Goal: Task Accomplishment & Management: Complete application form

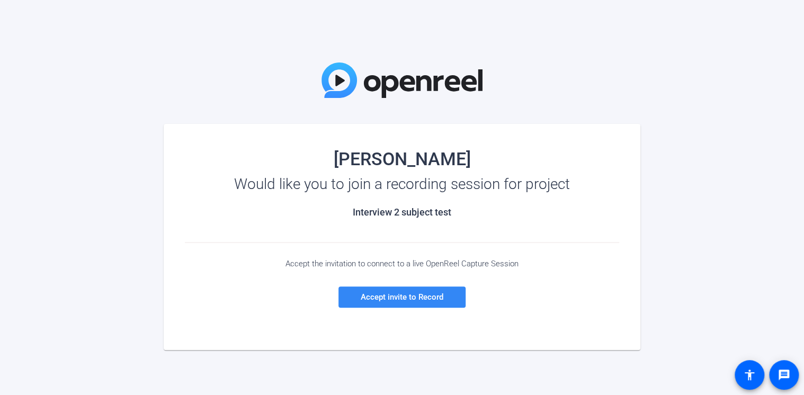
click at [419, 301] on span "Accept invite to Record" at bounding box center [402, 297] width 83 height 10
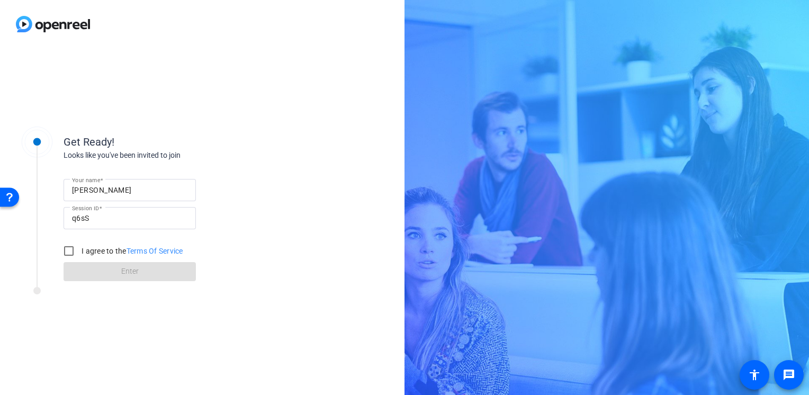
click at [86, 247] on label "I agree to the Terms Of Service" at bounding box center [131, 251] width 104 height 11
click at [79, 247] on input "I agree to the Terms Of Service" at bounding box center [68, 250] width 21 height 21
checkbox input "true"
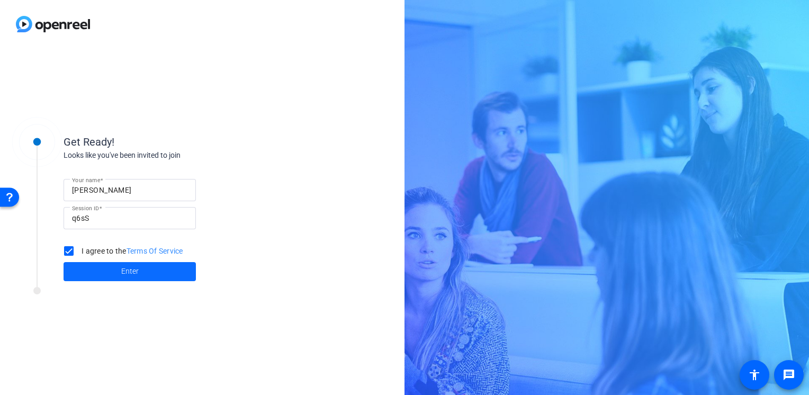
click at [80, 274] on span at bounding box center [130, 271] width 132 height 25
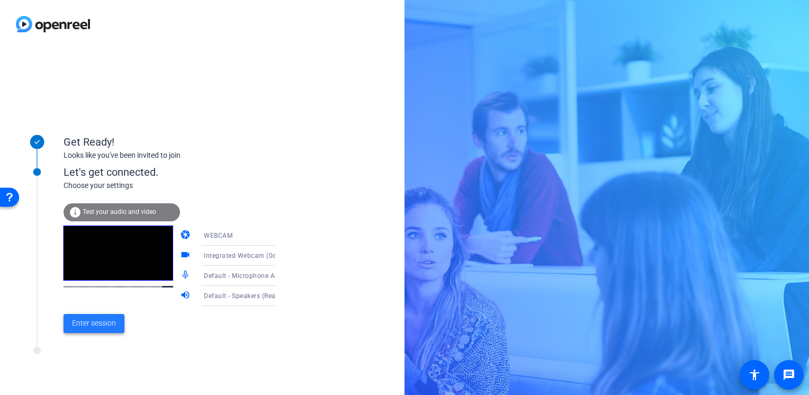
click at [103, 319] on span "Enter session" at bounding box center [94, 323] width 44 height 11
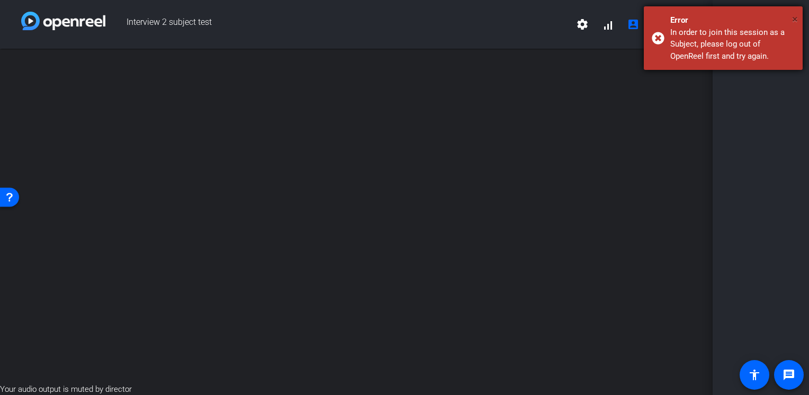
click at [0, 0] on button "×" at bounding box center [0, 0] width 0 height 0
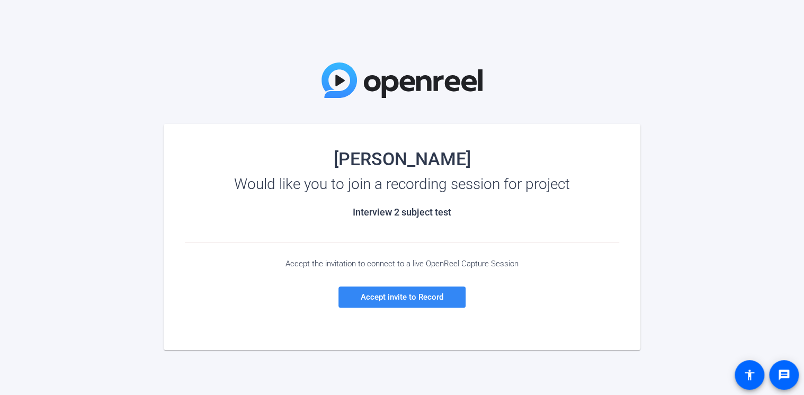
click at [393, 293] on span "Accept invite to Record" at bounding box center [402, 297] width 83 height 10
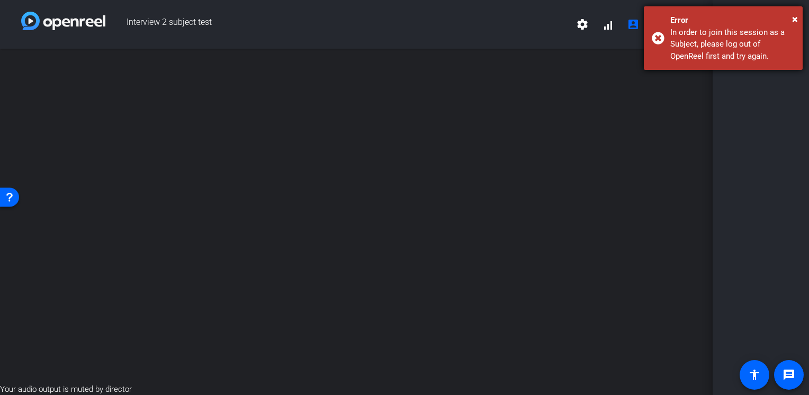
click at [790, 19] on div "Error" at bounding box center [732, 20] width 124 height 12
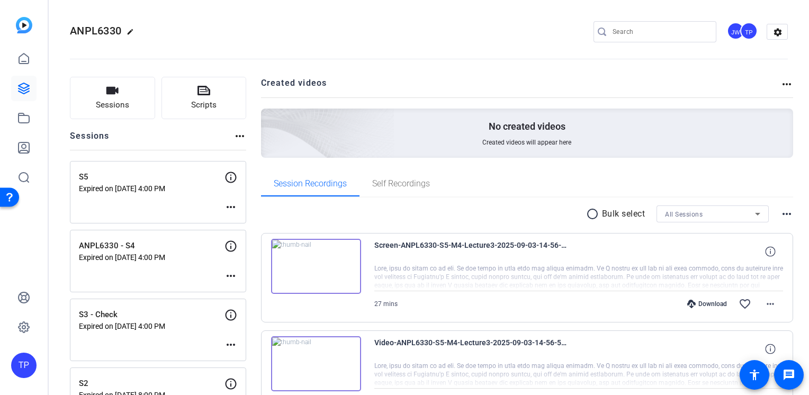
click at [26, 24] on img at bounding box center [24, 25] width 16 height 16
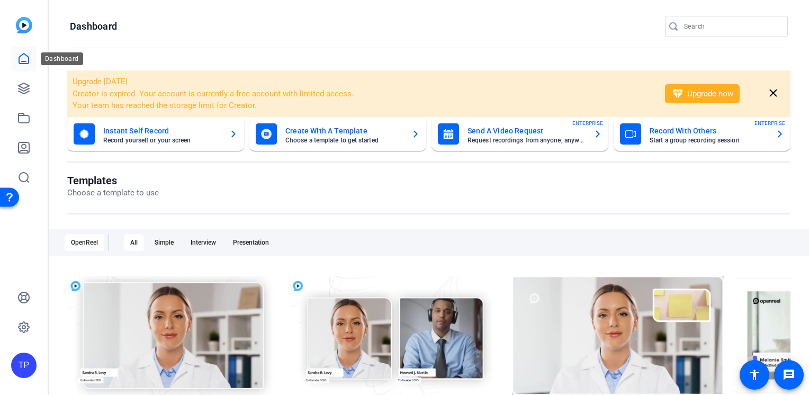
click at [30, 61] on icon at bounding box center [23, 58] width 13 height 13
click at [34, 90] on link at bounding box center [23, 88] width 25 height 25
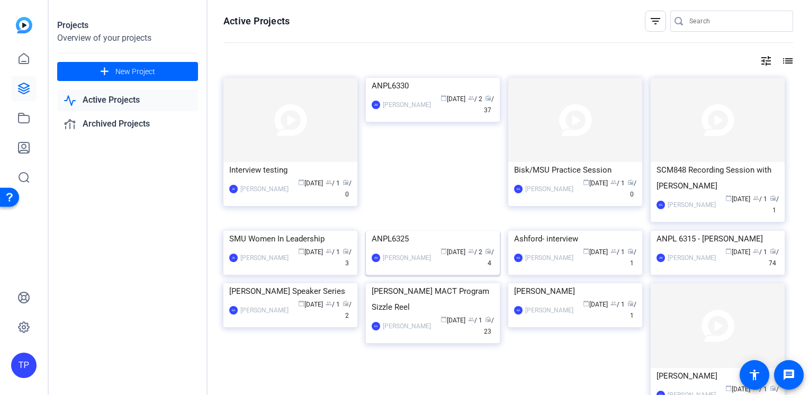
click at [433, 231] on img at bounding box center [433, 231] width 134 height 0
click at [447, 78] on img at bounding box center [433, 78] width 134 height 0
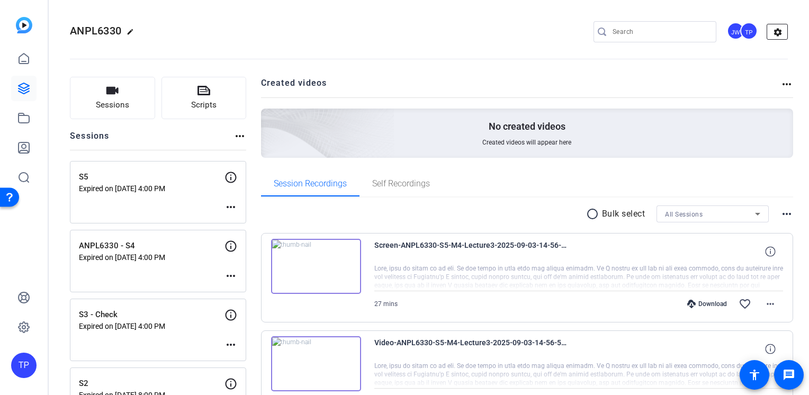
click at [767, 25] on mat-icon "settings" at bounding box center [777, 32] width 21 height 16
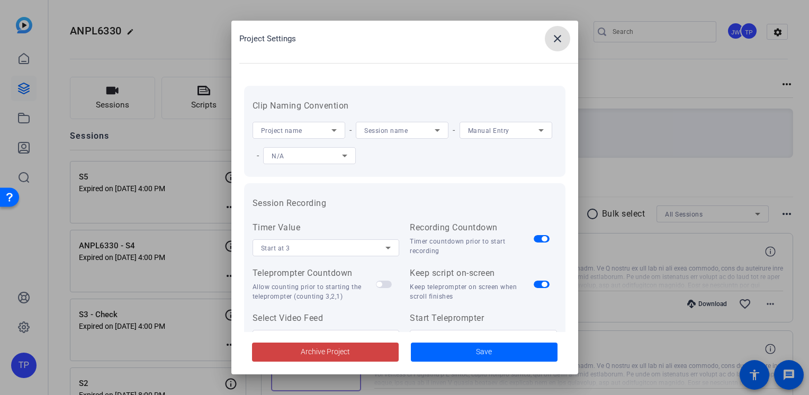
click at [552, 49] on span at bounding box center [557, 38] width 25 height 25
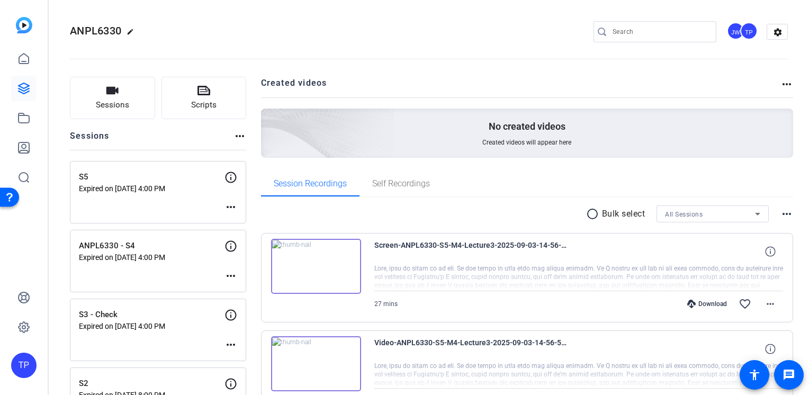
click at [744, 34] on div "TP" at bounding box center [748, 30] width 17 height 17
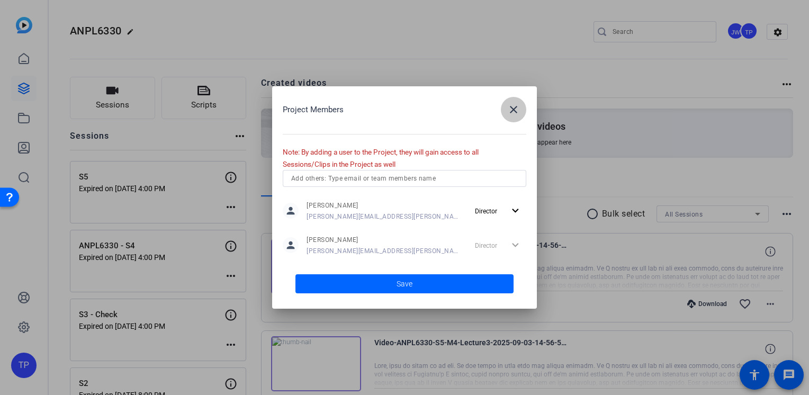
click at [525, 113] on span "button" at bounding box center [513, 109] width 25 height 25
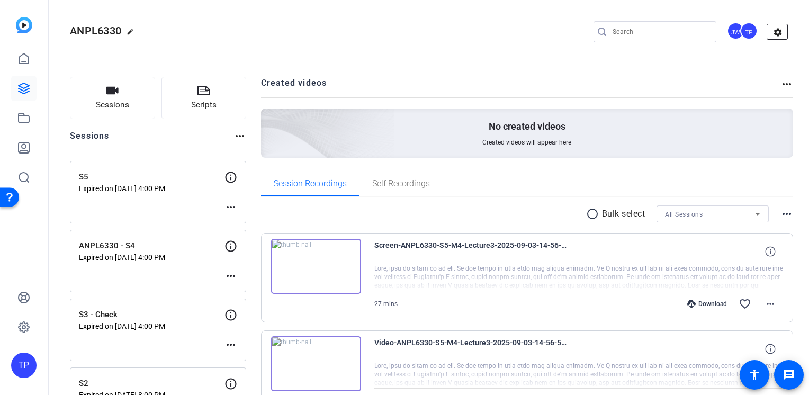
click at [772, 38] on mat-icon "settings" at bounding box center [777, 32] width 21 height 16
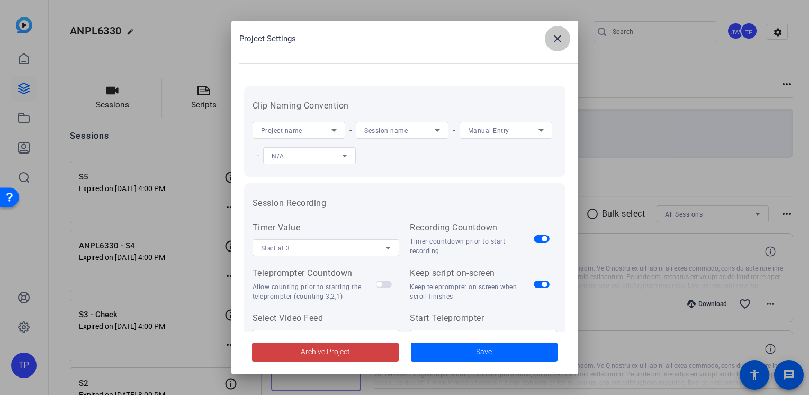
drag, startPoint x: 559, startPoint y: 37, endPoint x: 679, endPoint y: 37, distance: 119.6
click at [560, 37] on mat-icon "close" at bounding box center [557, 38] width 13 height 13
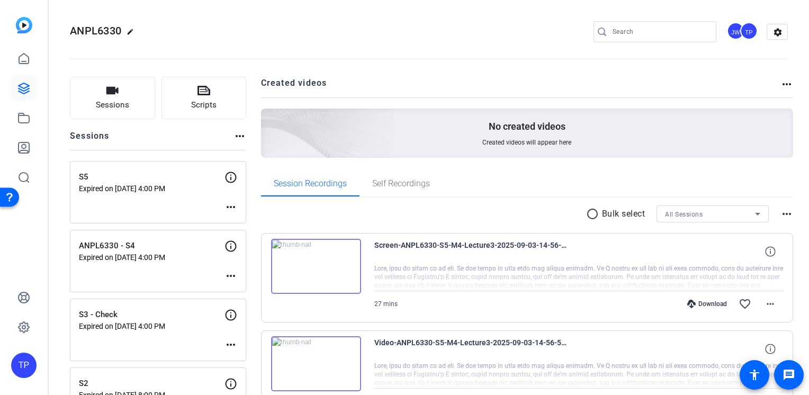
click at [747, 27] on div "TP" at bounding box center [748, 30] width 17 height 17
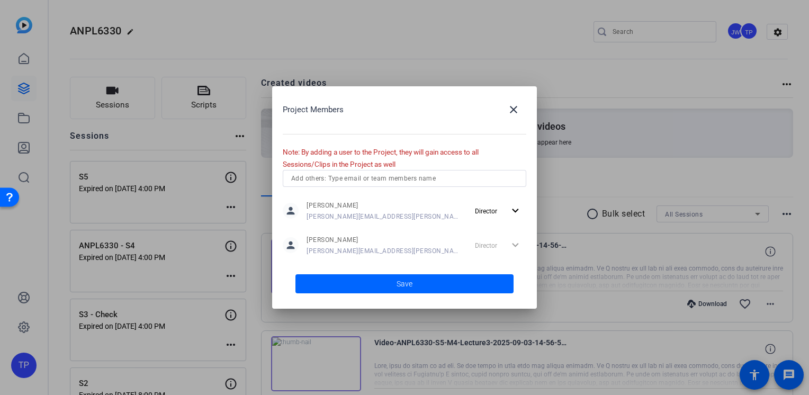
click at [507, 250] on div "Director expand_more" at bounding box center [499, 245] width 56 height 19
click at [517, 212] on mat-icon "expand_more" at bounding box center [515, 210] width 13 height 13
click at [506, 209] on div at bounding box center [404, 197] width 809 height 395
click at [514, 115] on mat-icon "close" at bounding box center [513, 109] width 13 height 13
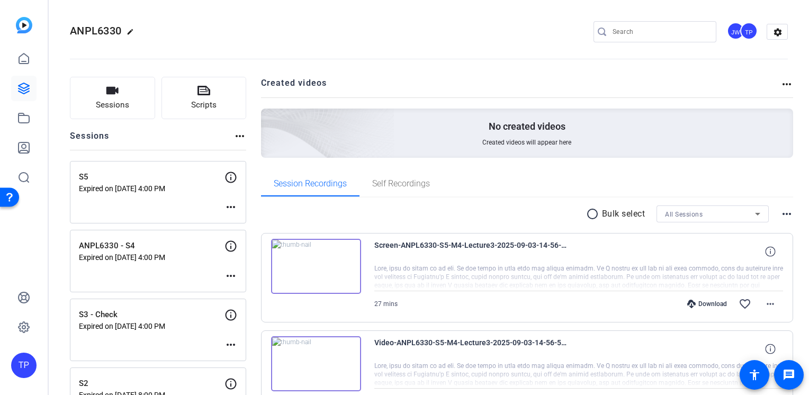
click at [24, 26] on img at bounding box center [24, 25] width 16 height 16
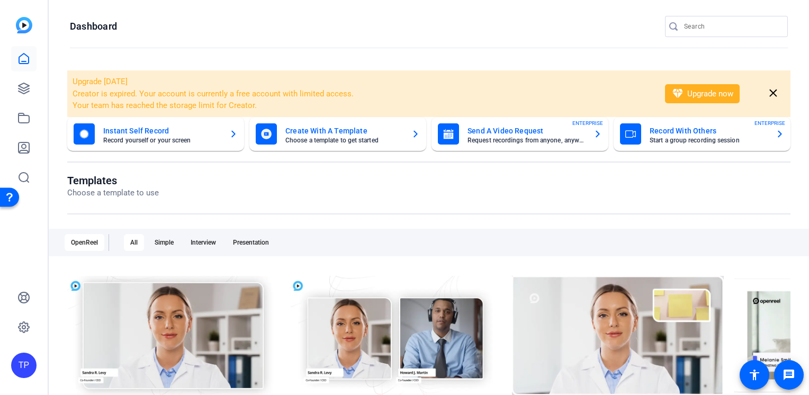
click at [22, 372] on div "TP" at bounding box center [23, 365] width 25 height 25
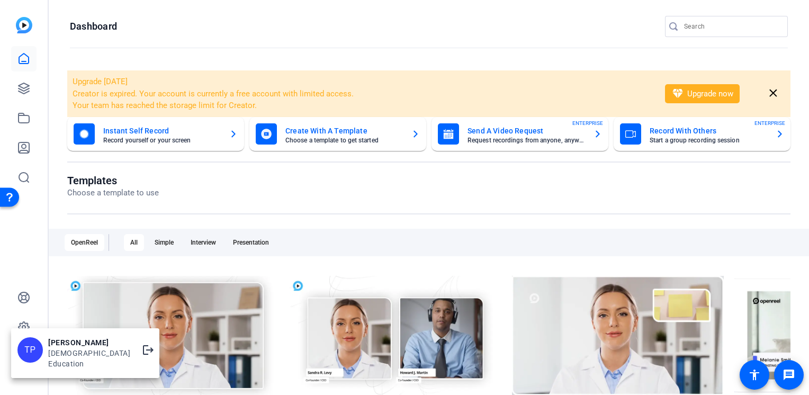
click at [22, 329] on div at bounding box center [404, 197] width 809 height 395
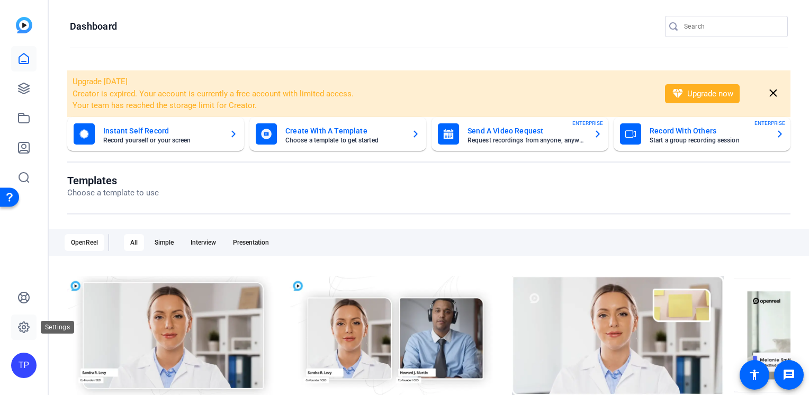
click at [23, 327] on icon at bounding box center [23, 327] width 13 height 13
click at [29, 328] on icon at bounding box center [24, 327] width 11 height 11
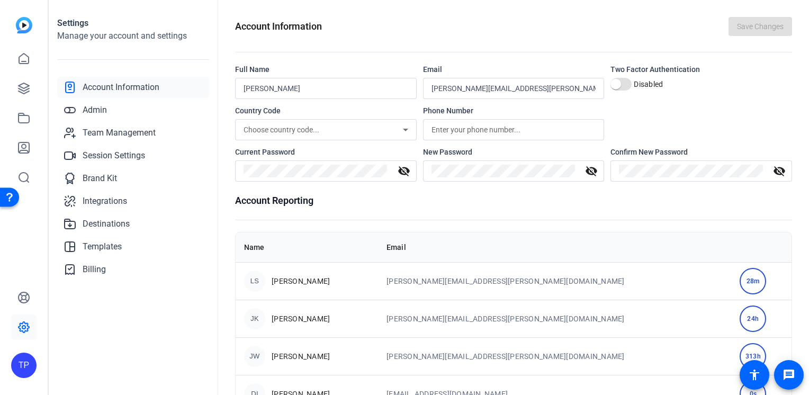
click at [24, 378] on div "TP" at bounding box center [24, 197] width 48 height 395
click at [24, 374] on div "TP" at bounding box center [23, 365] width 25 height 25
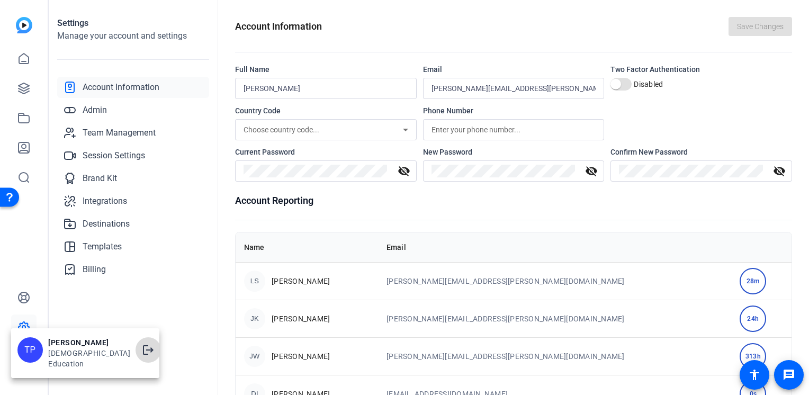
click at [142, 354] on mat-icon "logout" at bounding box center [148, 350] width 13 height 13
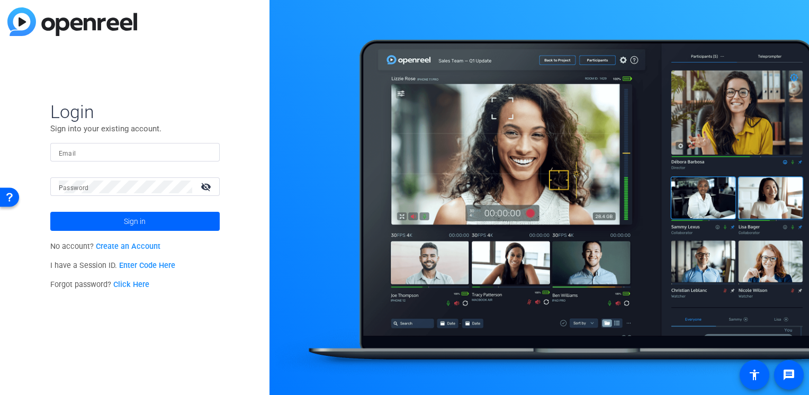
type input "[PERSON_NAME][EMAIL_ADDRESS][PERSON_NAME][DOMAIN_NAME]"
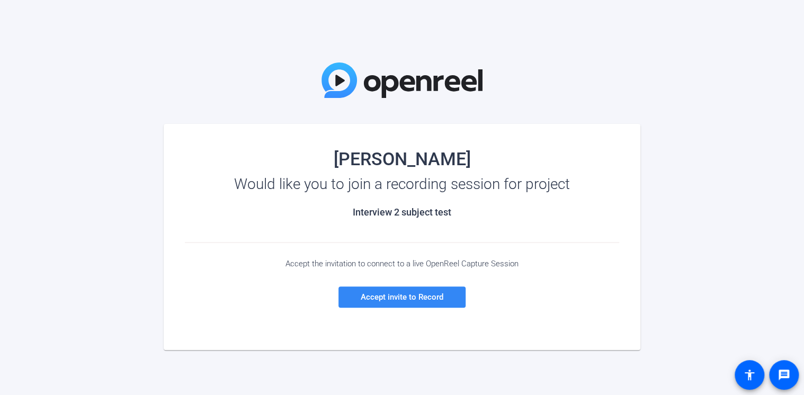
click at [418, 296] on span "Accept invite to Record" at bounding box center [402, 297] width 83 height 10
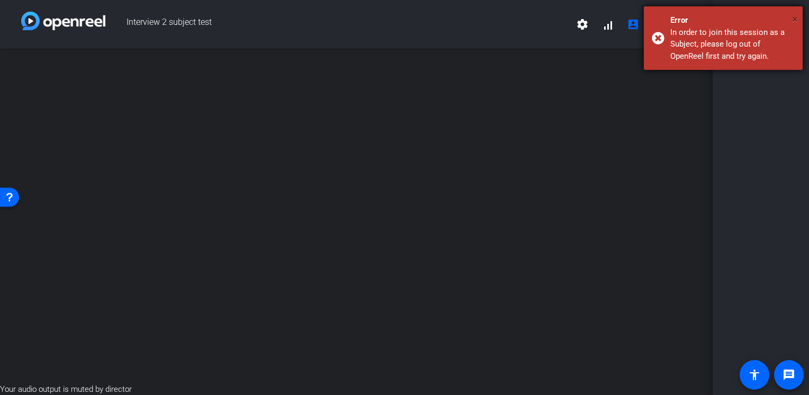
click at [0, 0] on span "×" at bounding box center [0, 0] width 0 height 0
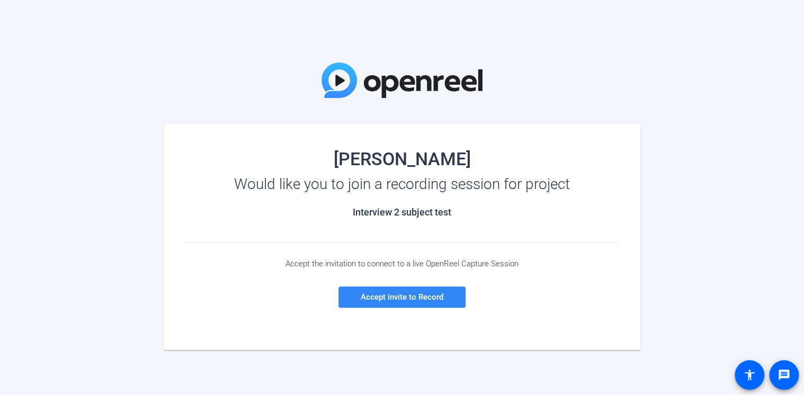
click at [431, 300] on span "Accept invite to Record" at bounding box center [402, 297] width 83 height 10
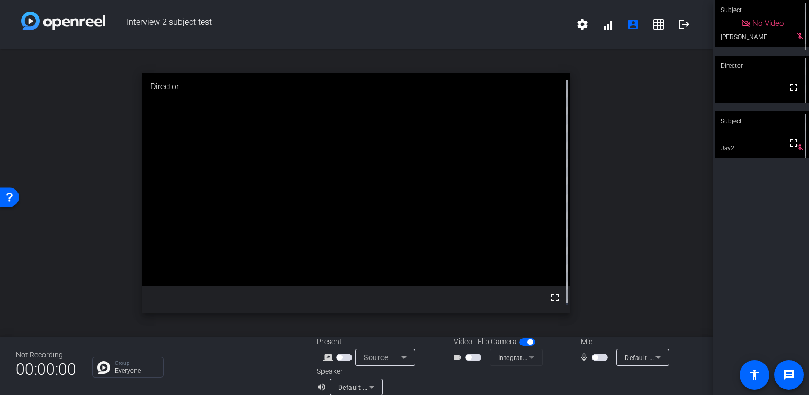
click at [792, 40] on div "No Video" at bounding box center [762, 23] width 94 height 47
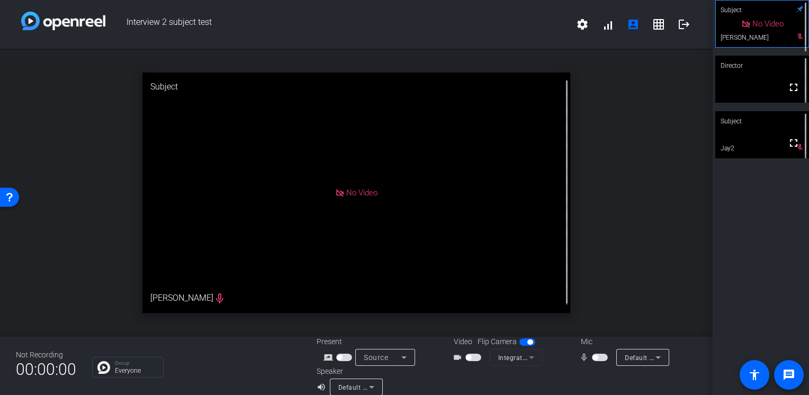
scroll to position [12, 0]
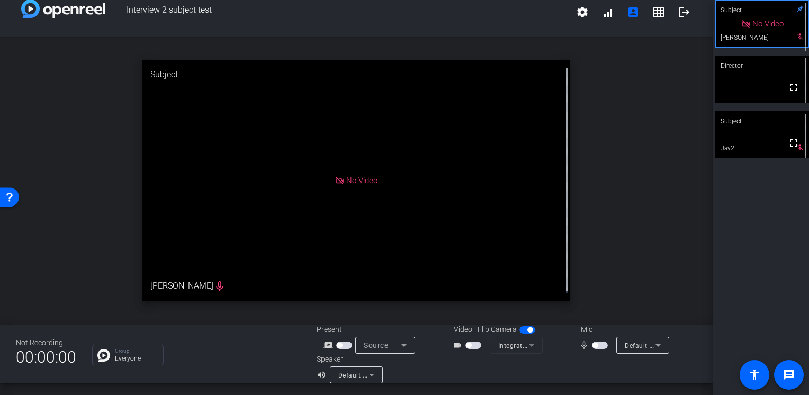
click at [598, 350] on div "mic_none" at bounding box center [597, 345] width 37 height 13
click at [596, 347] on span "button" at bounding box center [600, 344] width 16 height 7
click at [403, 348] on icon at bounding box center [404, 345] width 13 height 13
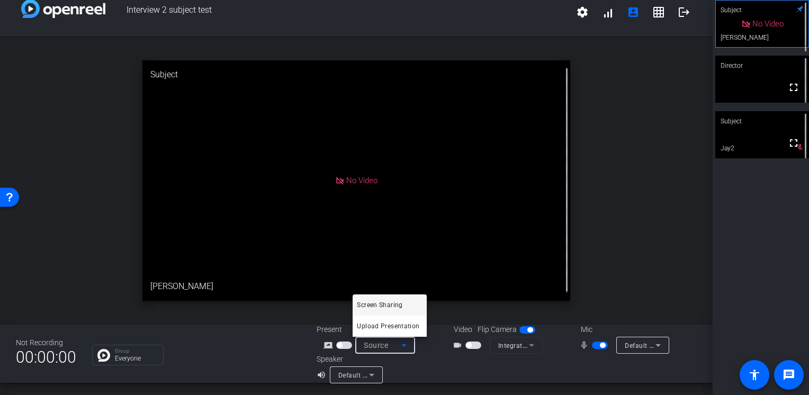
click at [403, 348] on div at bounding box center [404, 197] width 809 height 395
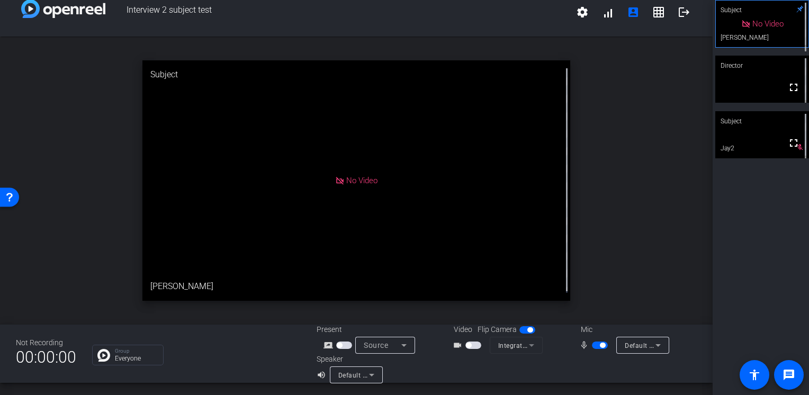
click at [470, 348] on span "button" at bounding box center [473, 344] width 16 height 7
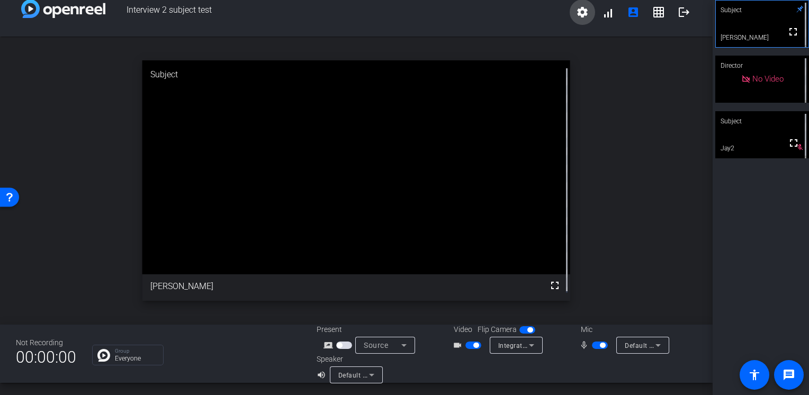
click at [580, 18] on span at bounding box center [582, 11] width 25 height 25
click at [616, 123] on div at bounding box center [404, 197] width 809 height 395
click at [660, 192] on div "open_in_new Subject fullscreen Tommy" at bounding box center [356, 181] width 713 height 288
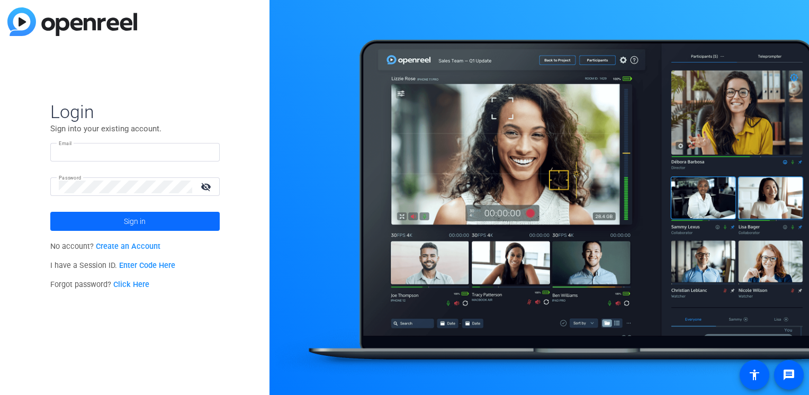
type input "[PERSON_NAME][EMAIL_ADDRESS][PERSON_NAME][DOMAIN_NAME]"
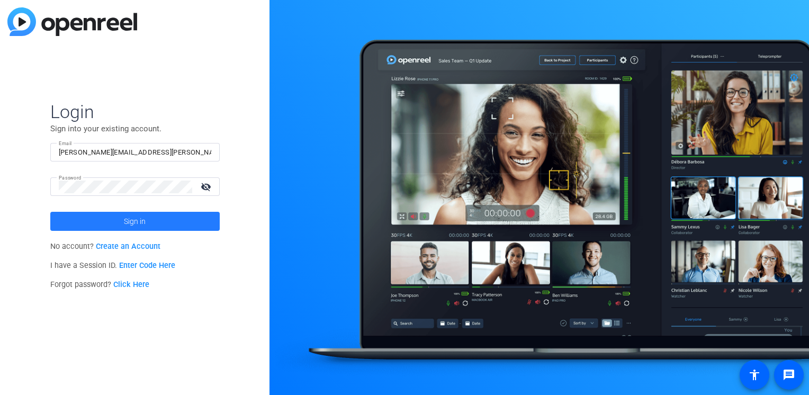
click at [144, 215] on span "Sign in" at bounding box center [135, 221] width 22 height 26
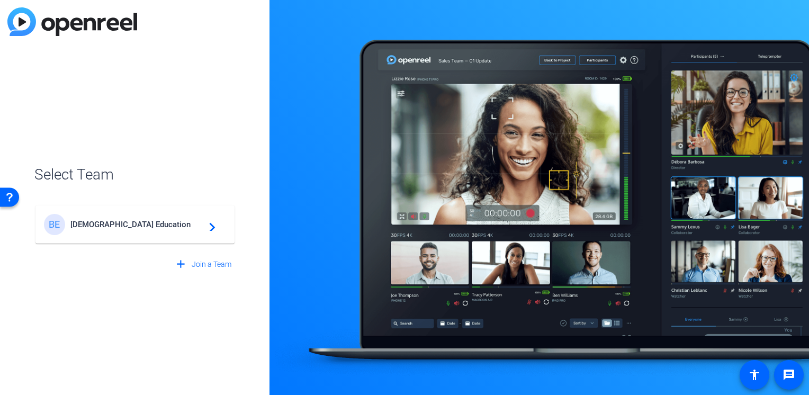
click at [210, 237] on mat-card-content "BE Bisk Education navigate_next" at bounding box center [134, 224] width 199 height 38
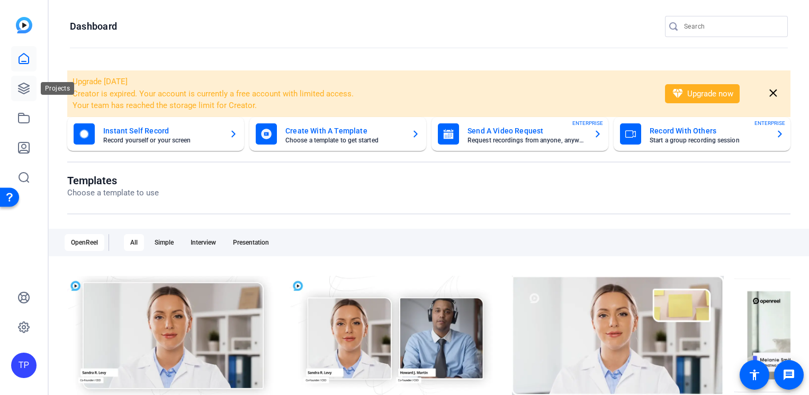
click at [21, 88] on icon at bounding box center [23, 88] width 13 height 13
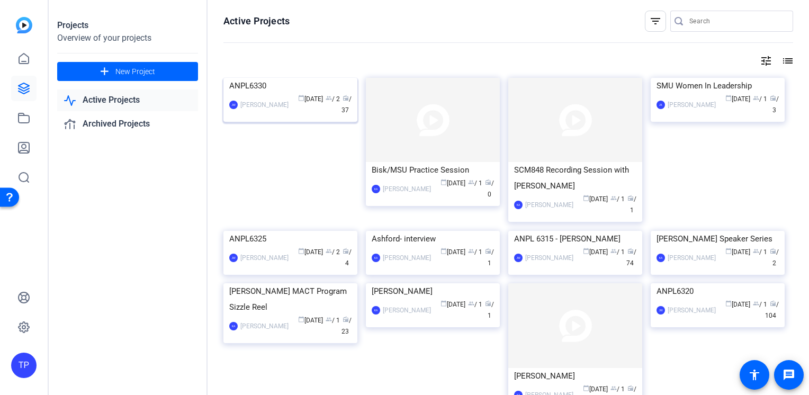
click at [303, 78] on img at bounding box center [290, 78] width 134 height 0
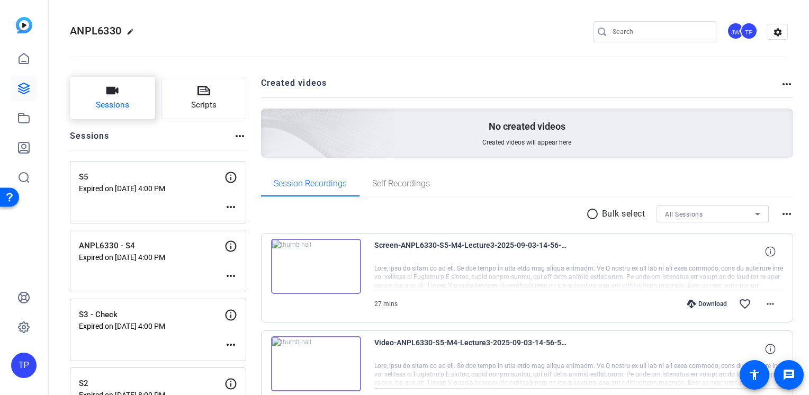
click at [148, 113] on button "Sessions" at bounding box center [112, 98] width 85 height 42
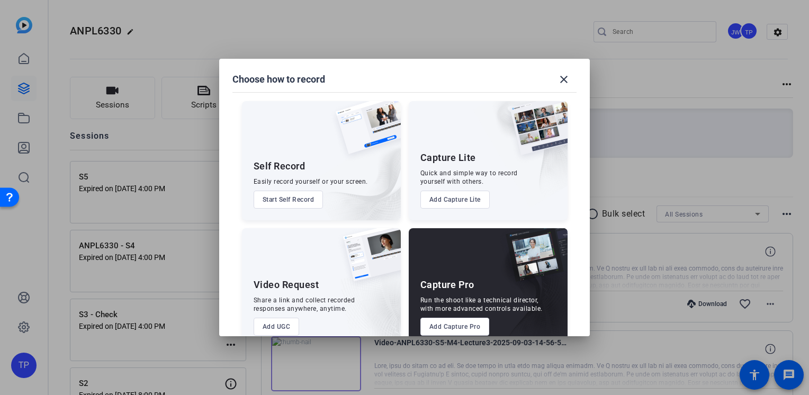
click at [460, 327] on button "Add Capture Pro" at bounding box center [454, 327] width 69 height 18
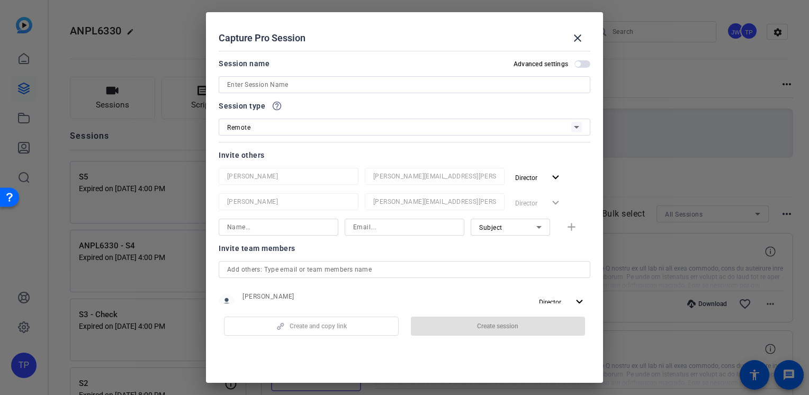
click at [266, 84] on input at bounding box center [404, 84] width 355 height 13
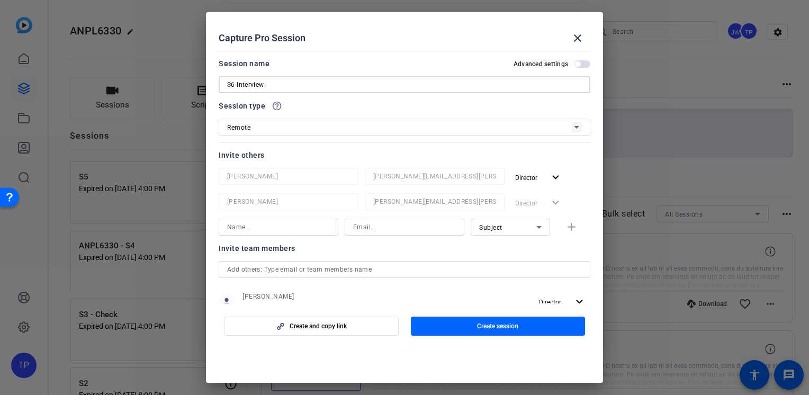
paste input "[PERSON_NAME]"
type input "S6-Interview-[PERSON_NAME]"
click at [310, 132] on div "Remote" at bounding box center [399, 127] width 344 height 13
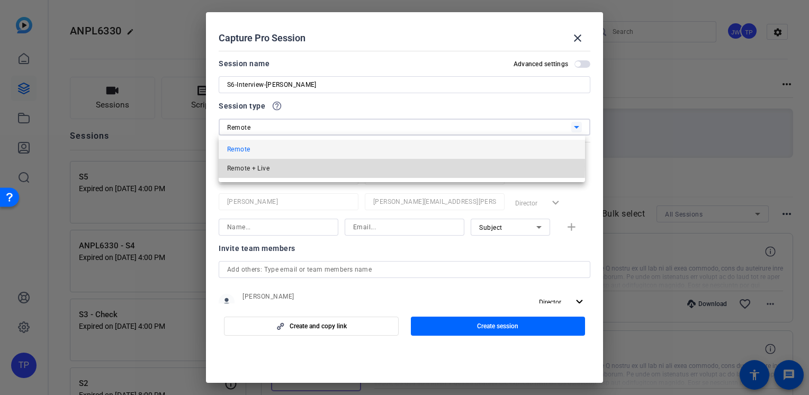
click at [299, 166] on mat-option "Remote + Live" at bounding box center [402, 168] width 366 height 19
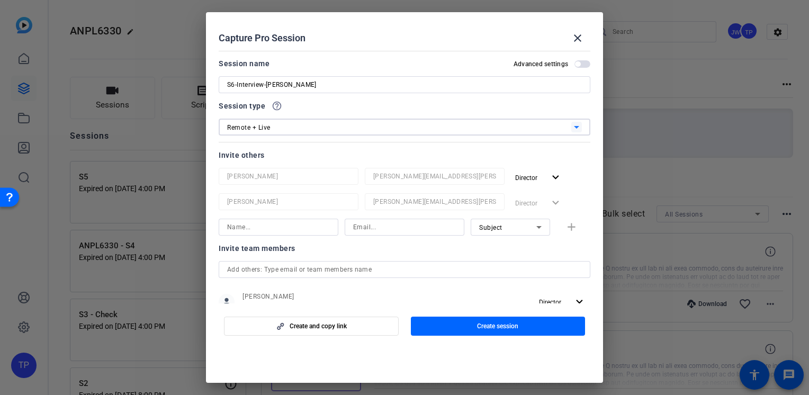
click at [288, 269] on input "text" at bounding box center [404, 269] width 355 height 13
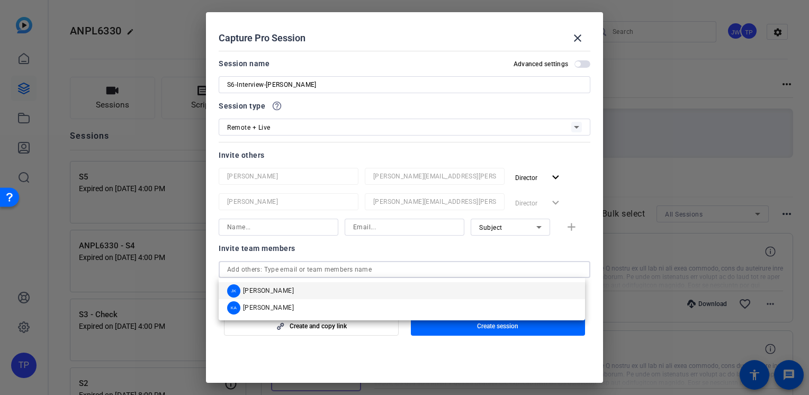
click at [290, 287] on mat-option "[PERSON_NAME]" at bounding box center [402, 290] width 366 height 17
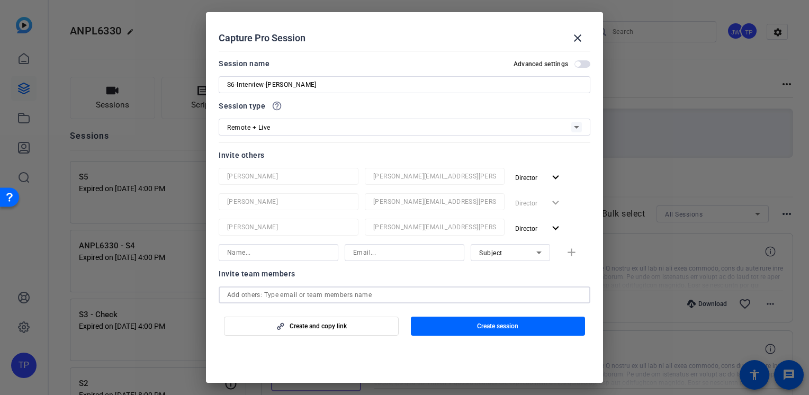
click at [290, 299] on input "text" at bounding box center [404, 295] width 355 height 13
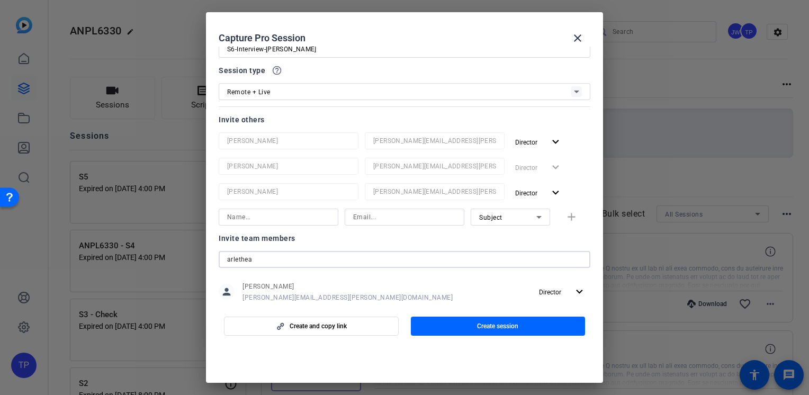
drag, startPoint x: 272, startPoint y: 296, endPoint x: 220, endPoint y: 298, distance: 52.5
click at [220, 298] on openreel-autocomplete-invite-internal-user "arlethea person [PERSON_NAME] [PERSON_NAME][EMAIL_ADDRESS][PERSON_NAME][DOMAIN_…" at bounding box center [405, 311] width 372 height 123
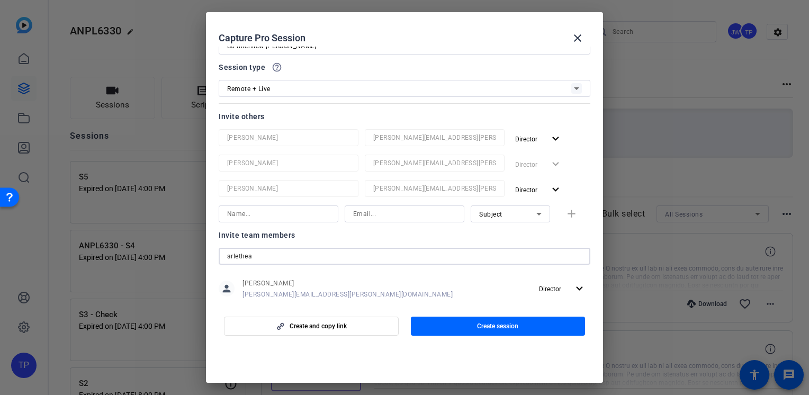
paste input "[PERSON_NAME]"
click at [251, 257] on input "[PERSON_NAME]" at bounding box center [404, 256] width 355 height 13
click at [294, 252] on input "[PERSON_NAME]" at bounding box center [404, 256] width 355 height 13
click at [227, 254] on input "[PERSON_NAME][EMAIL_ADDRESS][PERSON_NAME][DOMAIN_NAME]" at bounding box center [404, 256] width 355 height 13
drag, startPoint x: 232, startPoint y: 255, endPoint x: 227, endPoint y: 256, distance: 5.4
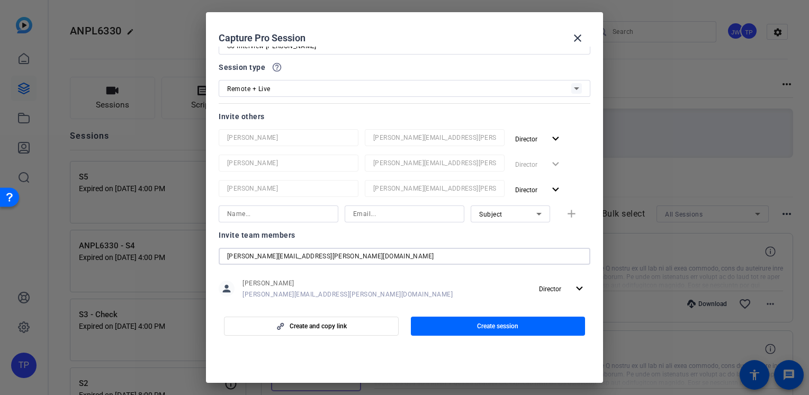
click at [227, 256] on div "[PERSON_NAME][EMAIL_ADDRESS][PERSON_NAME][DOMAIN_NAME]" at bounding box center [405, 256] width 372 height 17
click at [257, 255] on input "[PERSON_NAME][EMAIL_ADDRESS][PERSON_NAME][DOMAIN_NAME]" at bounding box center [404, 256] width 355 height 13
type input "[PERSON_NAME][EMAIL_ADDRESS][PERSON_NAME][DOMAIN_NAME]"
click at [412, 235] on div "Invite team members" at bounding box center [405, 235] width 372 height 13
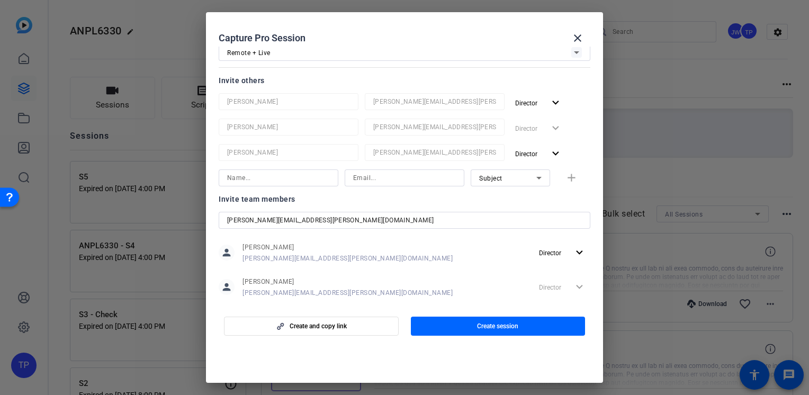
scroll to position [22, 0]
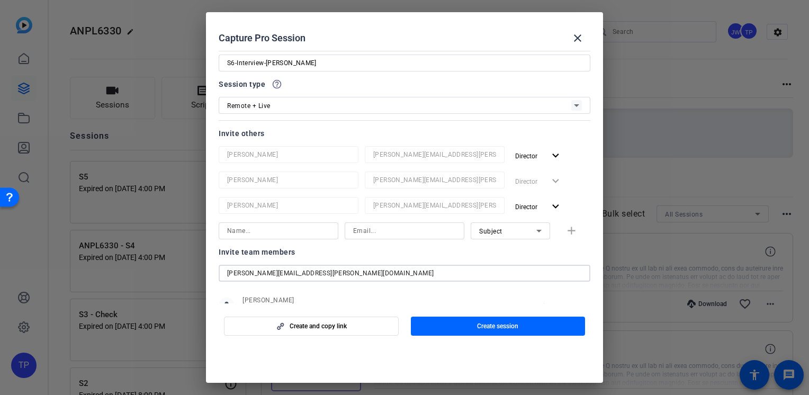
drag, startPoint x: 273, startPoint y: 270, endPoint x: 192, endPoint y: 270, distance: 81.0
click at [192, 270] on div "Choose how to record close Self Record Easily record yourself or your screen. S…" at bounding box center [404, 197] width 809 height 395
click at [267, 228] on input at bounding box center [278, 230] width 103 height 13
paste input "[PERSON_NAME][EMAIL_ADDRESS][PERSON_NAME][DOMAIN_NAME]"
type input "[PERSON_NAME][EMAIL_ADDRESS][PERSON_NAME][DOMAIN_NAME]"
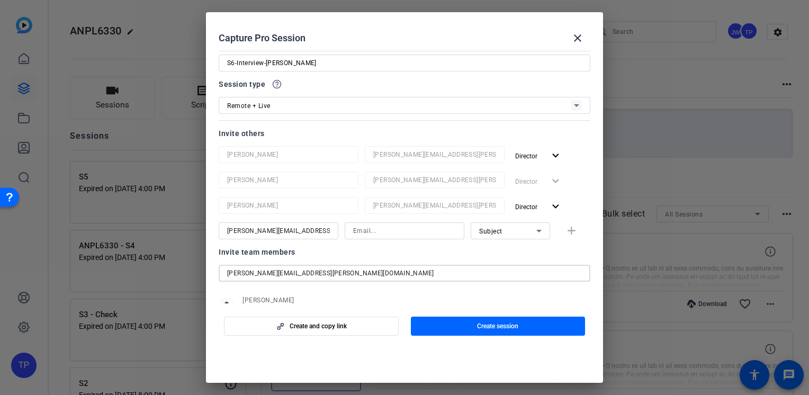
drag, startPoint x: 313, startPoint y: 270, endPoint x: 101, endPoint y: 266, distance: 212.9
click at [101, 266] on div "Choose how to record close Self Record Easily record yourself or your screen. S…" at bounding box center [404, 197] width 809 height 395
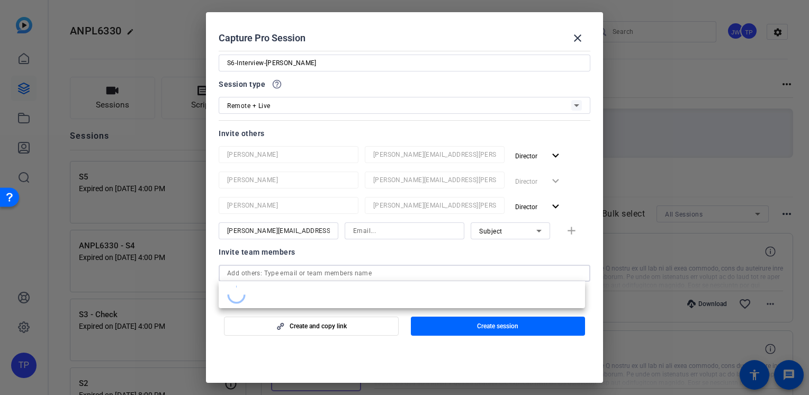
click at [375, 225] on input at bounding box center [404, 230] width 103 height 13
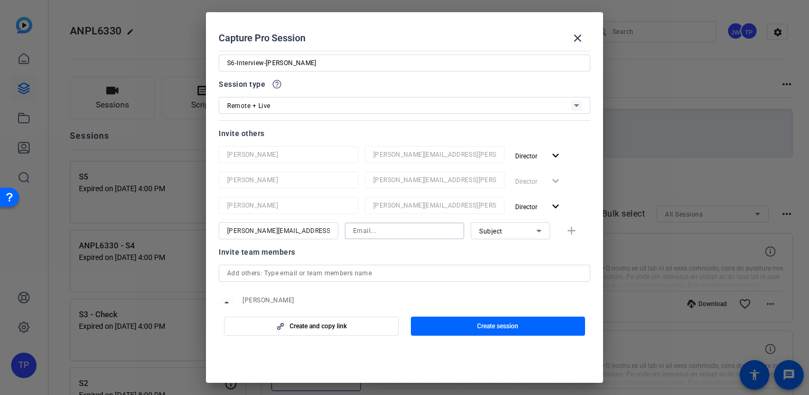
paste input "[PERSON_NAME][EMAIL_ADDRESS][PERSON_NAME][DOMAIN_NAME]"
type input "[PERSON_NAME][EMAIL_ADDRESS][PERSON_NAME][DOMAIN_NAME]"
drag, startPoint x: 312, startPoint y: 231, endPoint x: 128, endPoint y: 231, distance: 184.2
click at [129, 231] on div "Choose how to record close Self Record Easily record yourself or your screen. S…" at bounding box center [404, 197] width 809 height 395
type input "Arlethea"
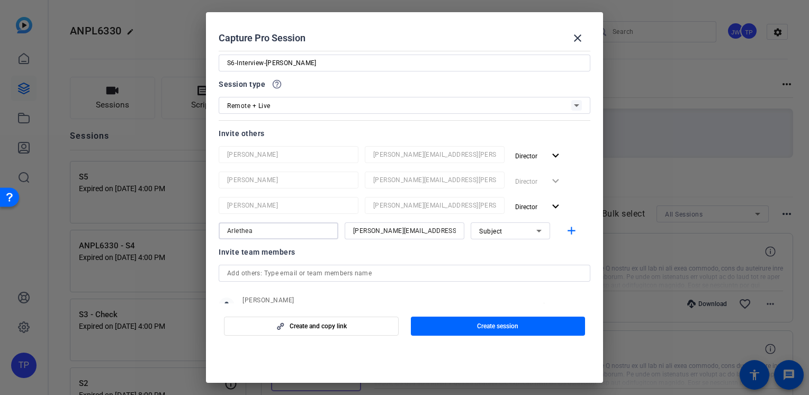
click at [485, 230] on span "Subject" at bounding box center [490, 231] width 23 height 7
click at [495, 251] on span "Collaborator" at bounding box center [493, 251] width 39 height 13
click at [569, 230] on mat-icon "add" at bounding box center [571, 230] width 13 height 13
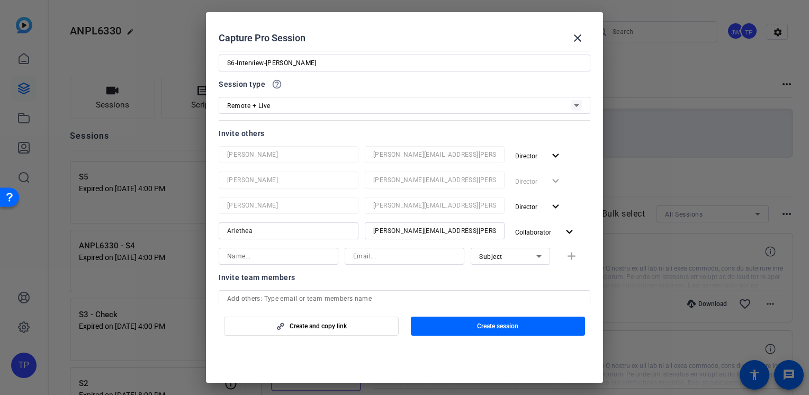
click at [288, 253] on input at bounding box center [278, 256] width 103 height 13
click at [376, 254] on input at bounding box center [404, 256] width 103 height 13
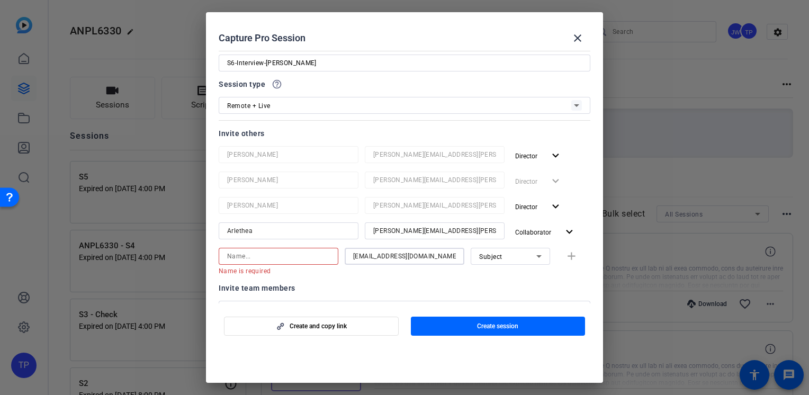
type input "[PERSON_NAME][EMAIL_ADDRESS][PERSON_NAME][DOMAIN_NAME]"
click at [279, 261] on input at bounding box center [278, 256] width 103 height 13
type input "[PERSON_NAME]"
click at [403, 254] on input "[PERSON_NAME][EMAIL_ADDRESS][PERSON_NAME][DOMAIN_NAME]" at bounding box center [404, 256] width 103 height 13
click at [408, 255] on input at bounding box center [404, 256] width 103 height 13
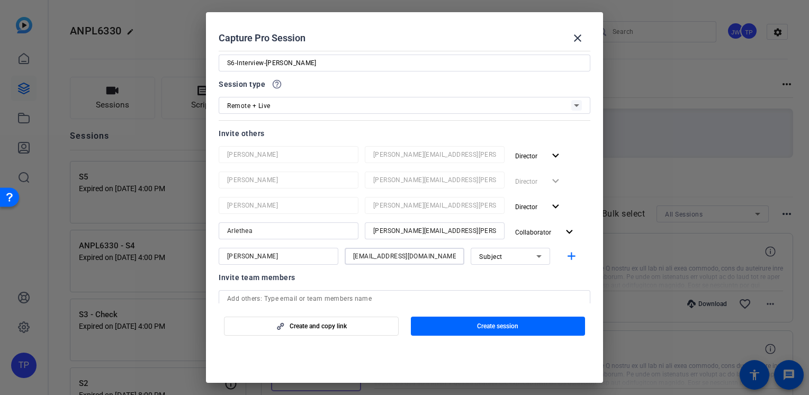
type input "[PERSON_NAME][EMAIL_ADDRESS][PERSON_NAME][DOMAIN_NAME]"
click at [567, 257] on mat-icon "add" at bounding box center [571, 256] width 13 height 13
click at [273, 278] on input at bounding box center [278, 281] width 103 height 13
paste input "[PERSON_NAME][EMAIL_ADDRESS][PERSON_NAME][DOMAIN_NAME]"
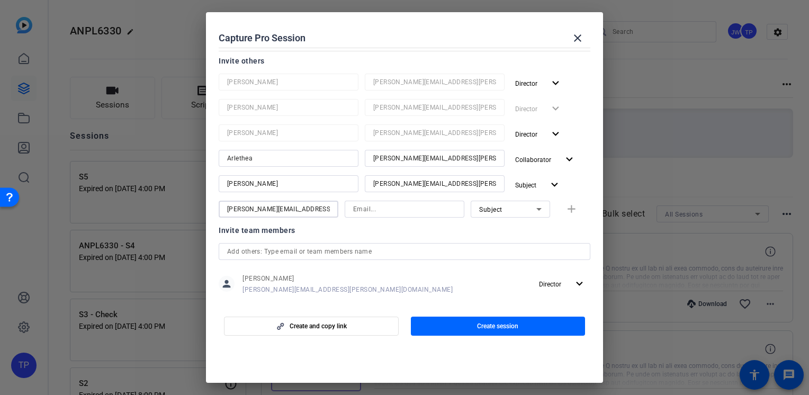
drag, startPoint x: 307, startPoint y: 277, endPoint x: 129, endPoint y: 304, distance: 179.9
click at [129, 304] on div "Choose how to record close Self Record Easily record yourself or your screen. S…" at bounding box center [404, 197] width 809 height 395
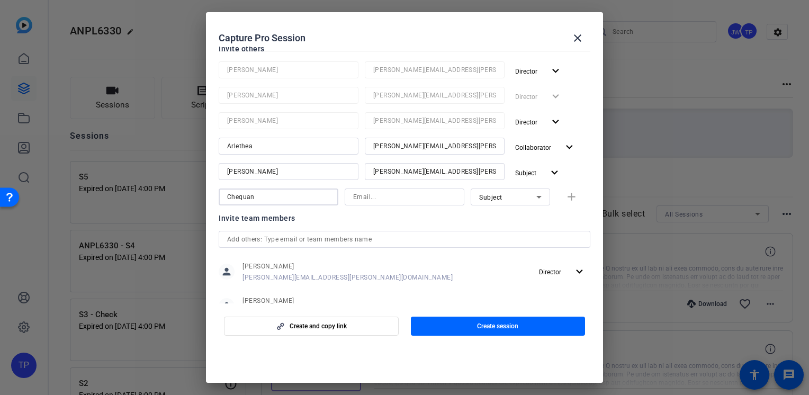
type input "Chequan"
click at [398, 201] on input at bounding box center [404, 197] width 103 height 13
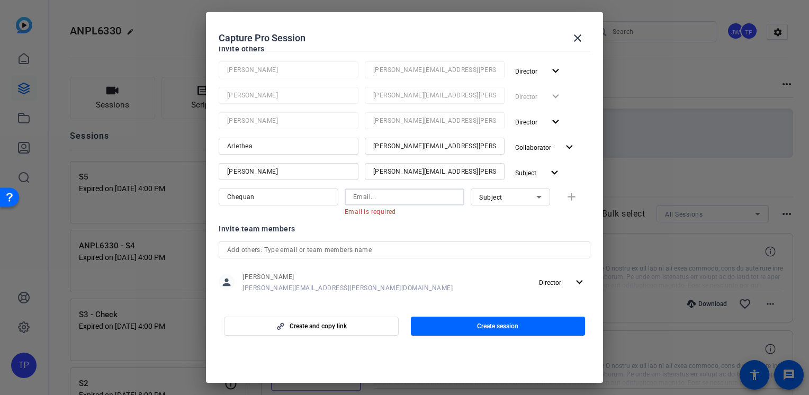
click at [360, 198] on input at bounding box center [404, 197] width 103 height 13
paste input "[EMAIL_ADDRESS][PERSON_NAME][DOMAIN_NAME]"
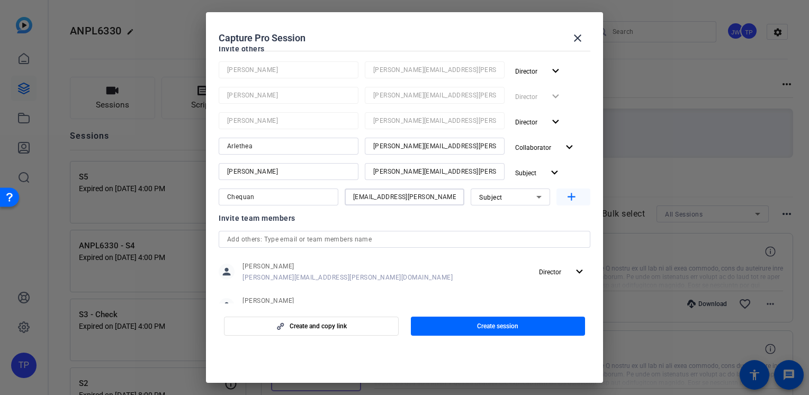
type input "[EMAIL_ADDRESS][PERSON_NAME][DOMAIN_NAME]"
click at [571, 200] on mat-icon "add" at bounding box center [571, 197] width 13 height 13
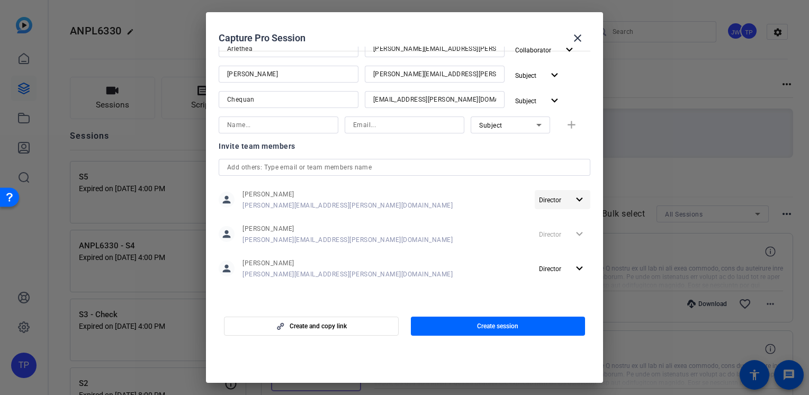
scroll to position [0, 0]
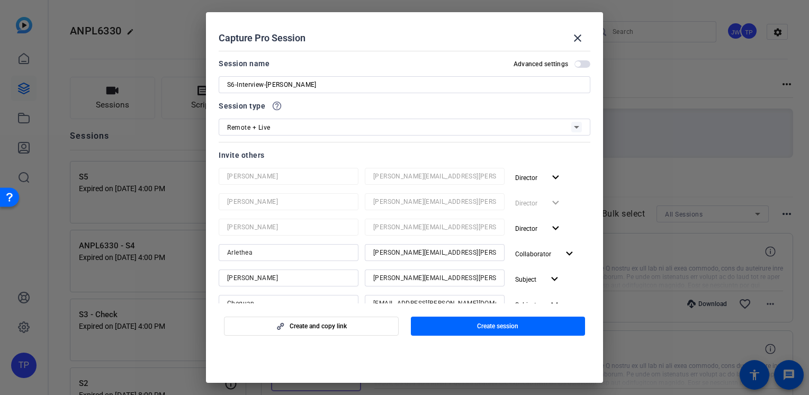
click at [579, 64] on span "button" at bounding box center [582, 63] width 16 height 7
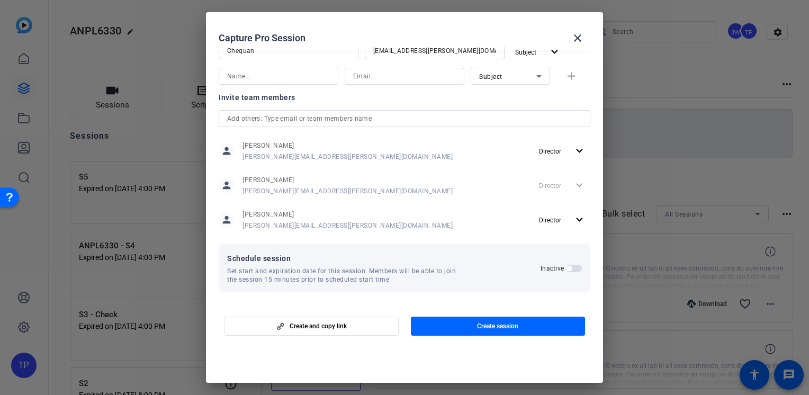
click at [560, 272] on label "Inactive" at bounding box center [553, 268] width 25 height 8
click at [566, 272] on button "Inactive" at bounding box center [574, 268] width 16 height 7
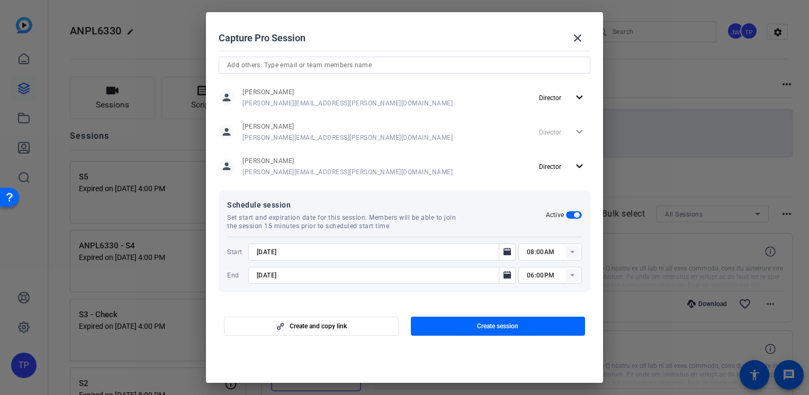
click at [569, 255] on rect at bounding box center [572, 252] width 13 height 13
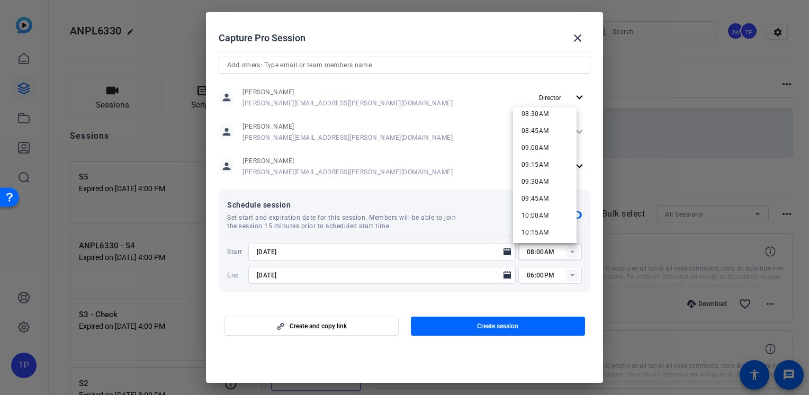
scroll to position [847, 0]
click at [550, 187] on mat-option "01:30PM" at bounding box center [545, 187] width 64 height 17
type input "01:30PM"
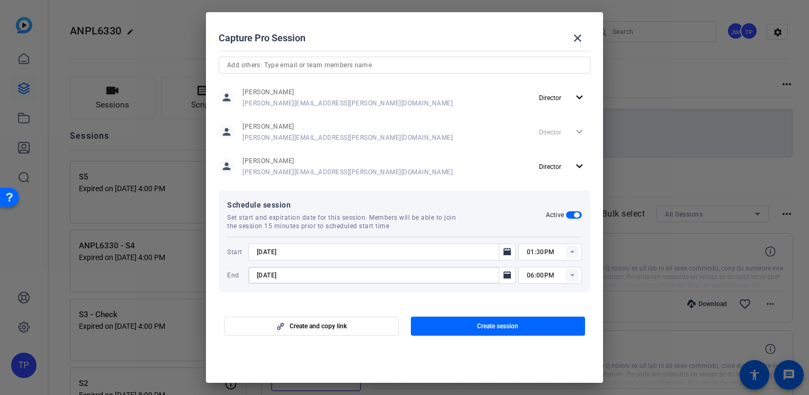
click at [265, 273] on input "[DATE]" at bounding box center [377, 275] width 240 height 13
type input "[DATE]"
click at [571, 280] on rect at bounding box center [572, 275] width 13 height 13
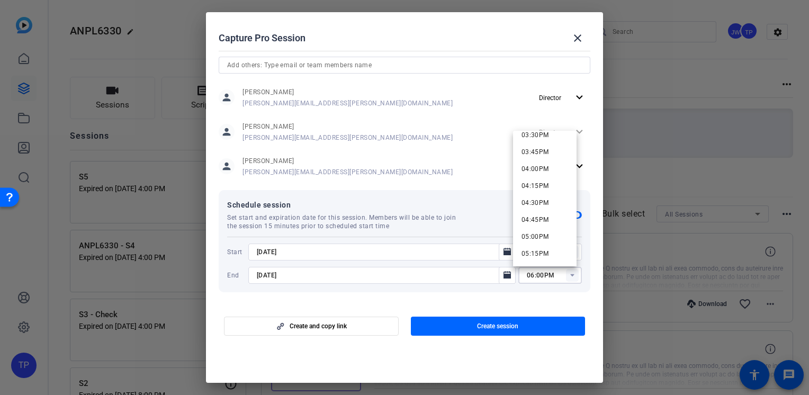
scroll to position [1006, 0]
click at [546, 223] on span "04:00PM" at bounding box center [535, 221] width 28 height 7
type input "04:00PM"
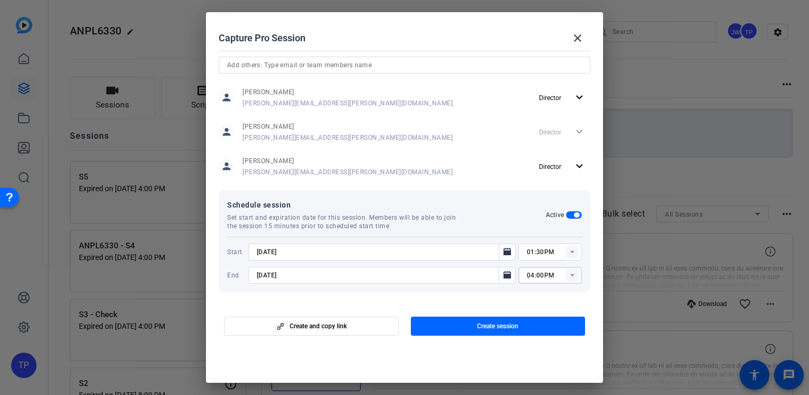
click at [458, 304] on mat-dialog-actions "Create and copy link Create session" at bounding box center [404, 324] width 397 height 42
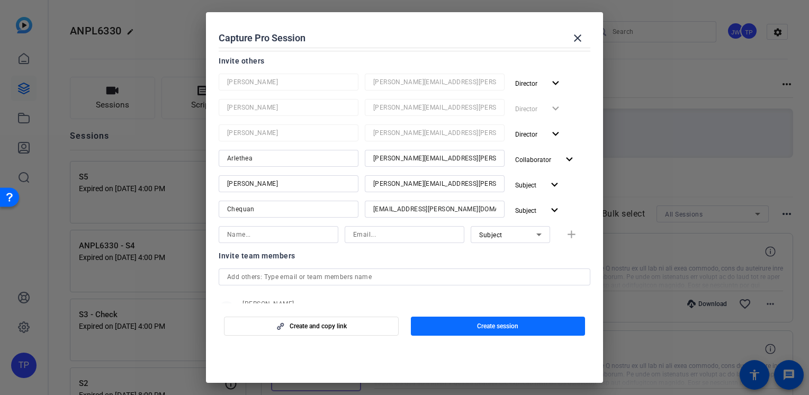
click at [454, 329] on span "button" at bounding box center [498, 325] width 175 height 25
